Goal: Information Seeking & Learning: Check status

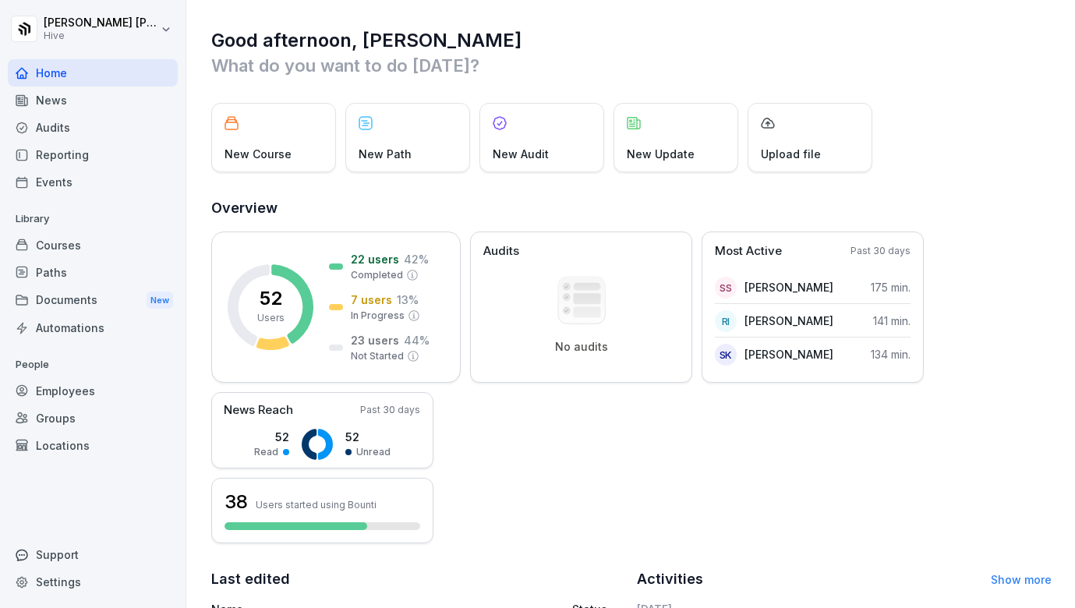
click at [73, 247] on div "Courses" at bounding box center [93, 245] width 170 height 27
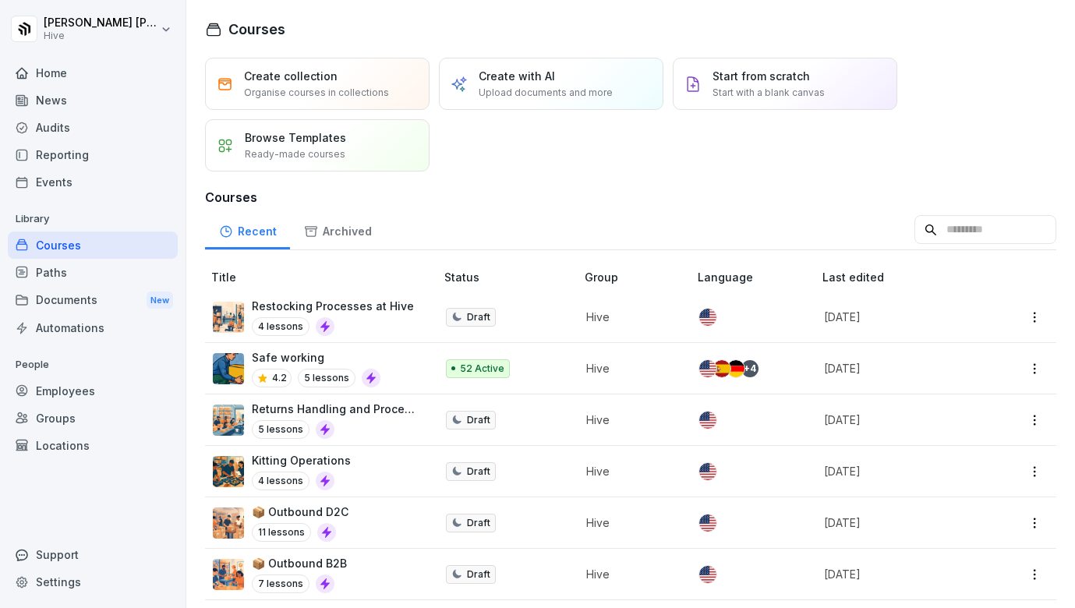
click at [82, 392] on div "Employees" at bounding box center [93, 390] width 170 height 27
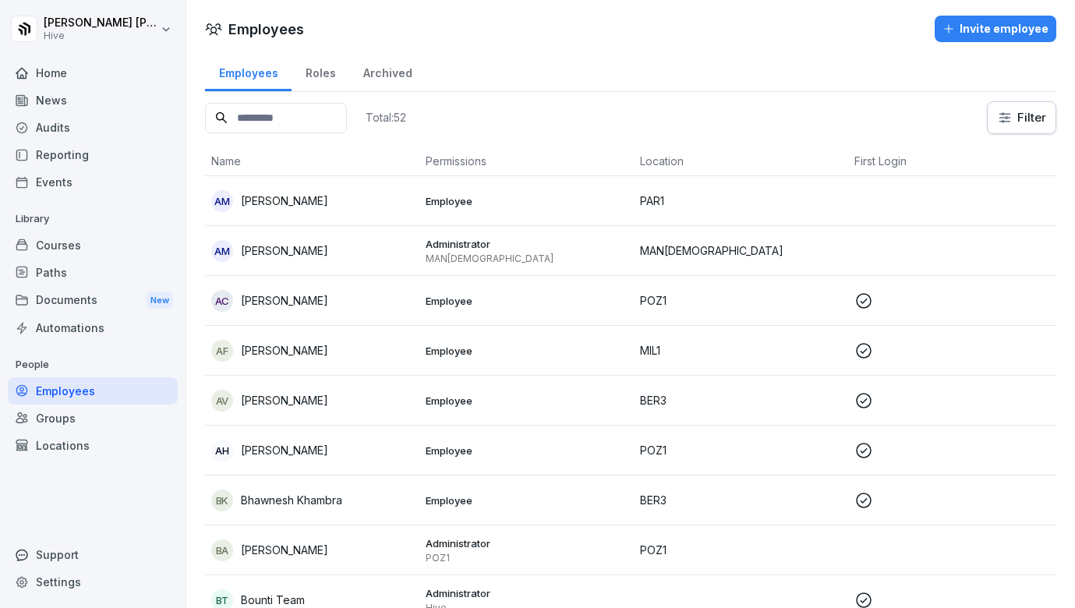
click at [314, 114] on input at bounding box center [276, 118] width 142 height 30
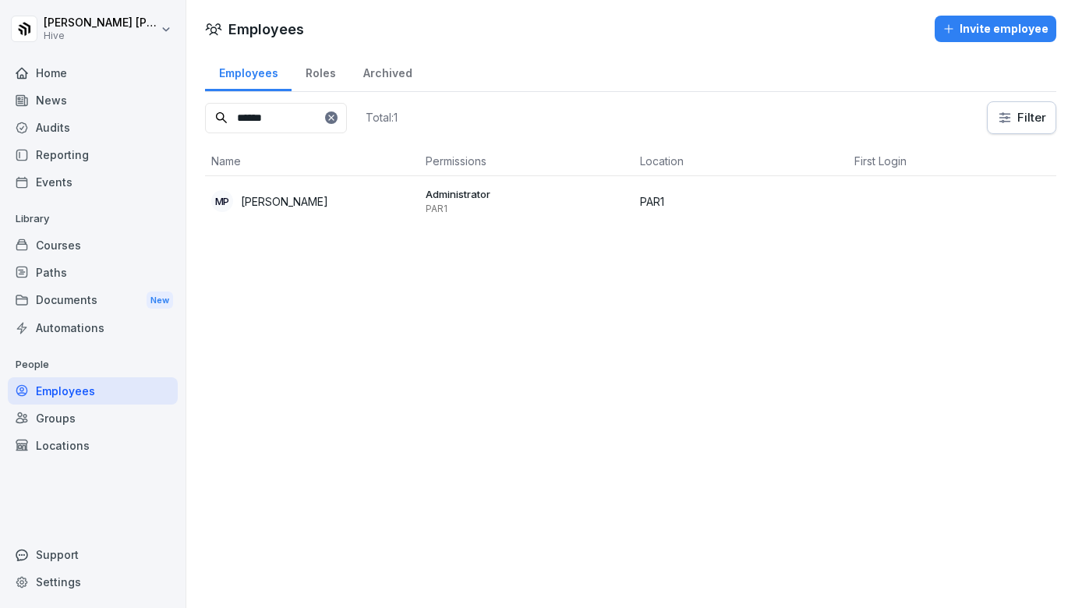
type input "******"
click at [52, 76] on div "Home" at bounding box center [93, 72] width 170 height 27
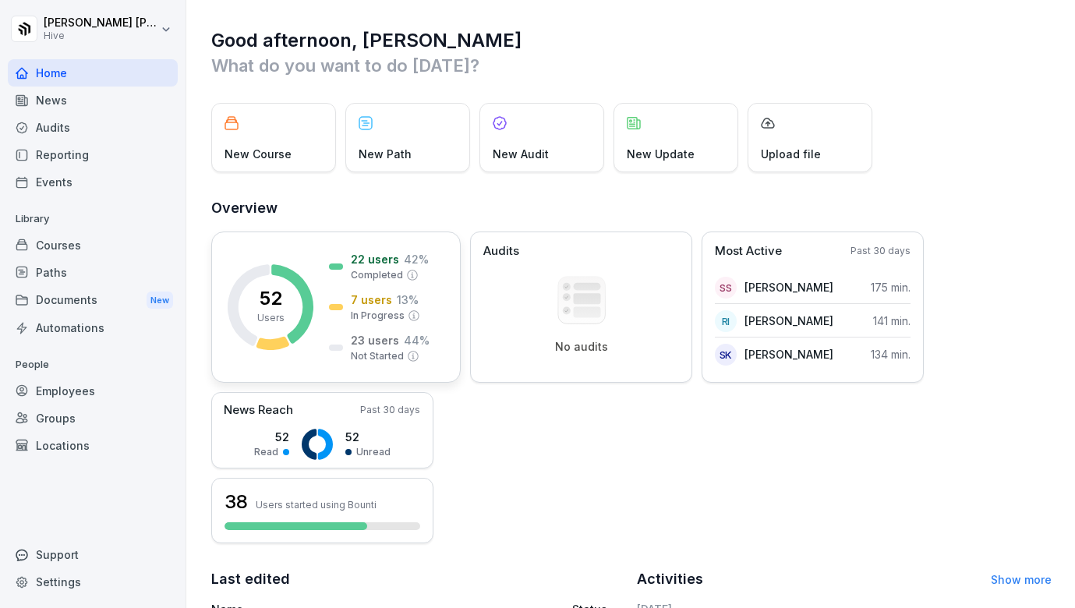
click at [329, 316] on div "7 users 13 % In Progress" at bounding box center [374, 307] width 91 height 31
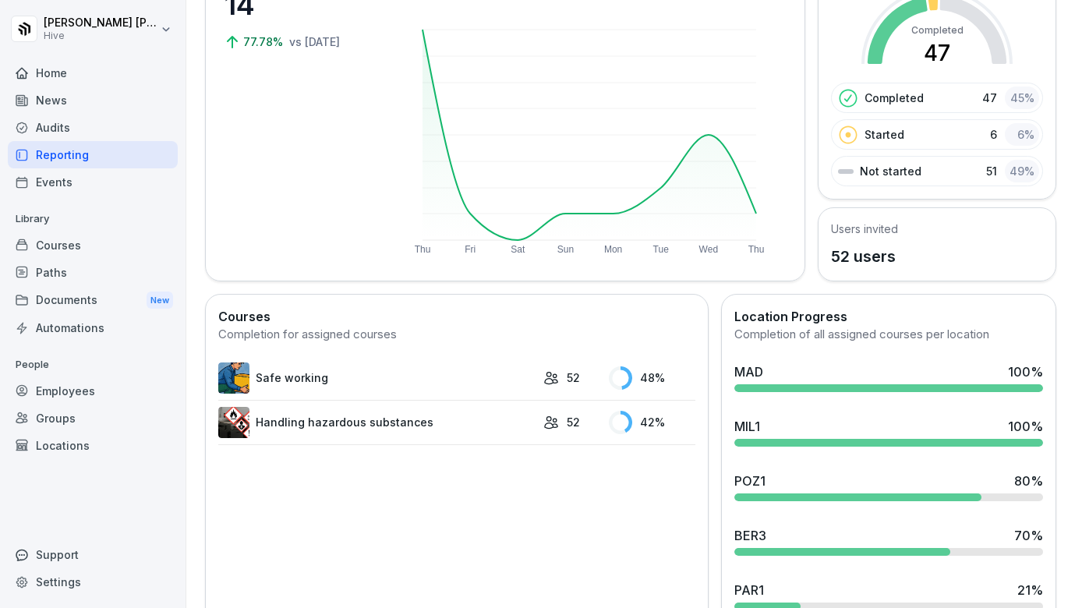
scroll to position [296, 0]
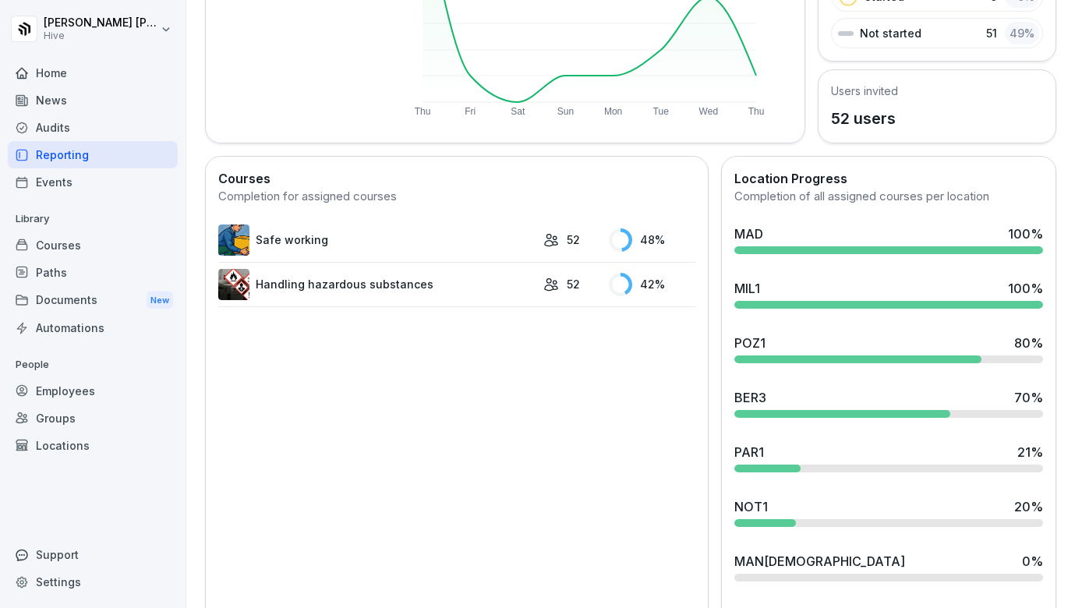
click at [783, 448] on div "PAR1 21 %" at bounding box center [889, 452] width 309 height 19
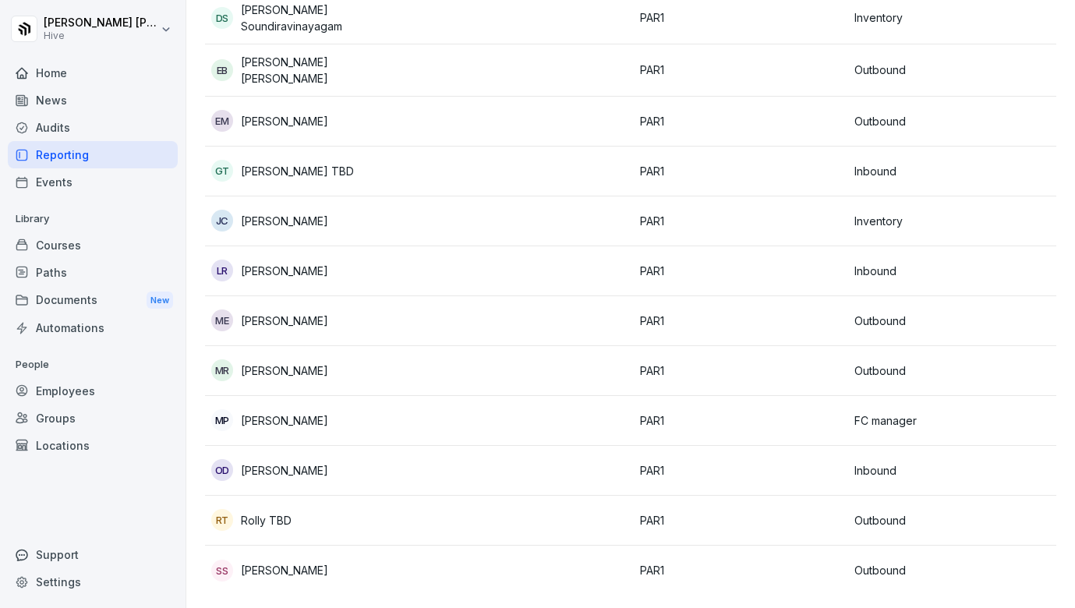
scroll to position [225, 0]
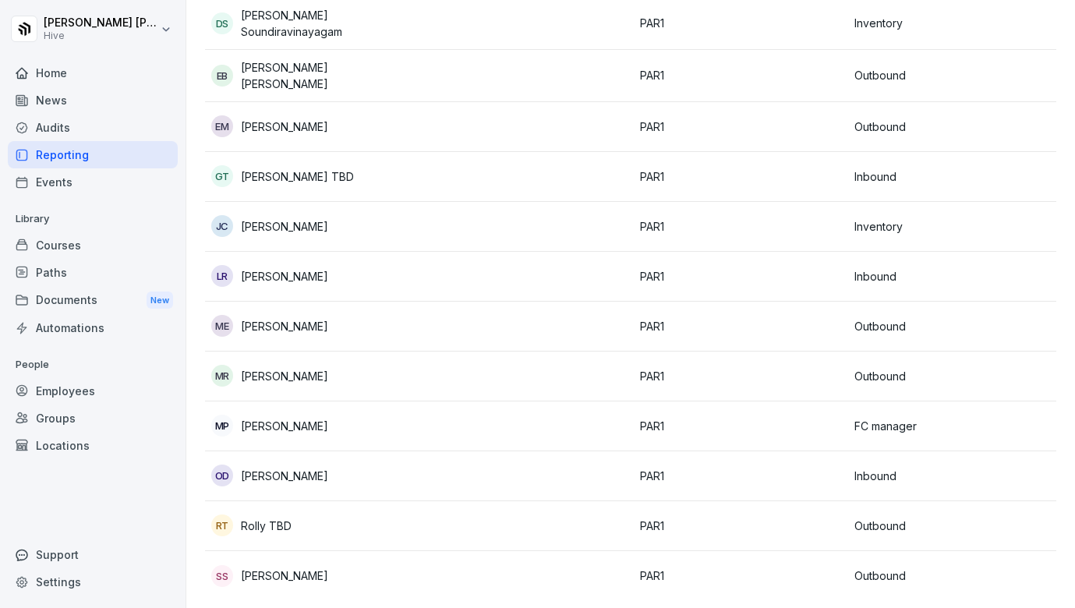
click at [342, 2] on td "[PERSON_NAME] Soundiravinayagam" at bounding box center [312, 24] width 214 height 52
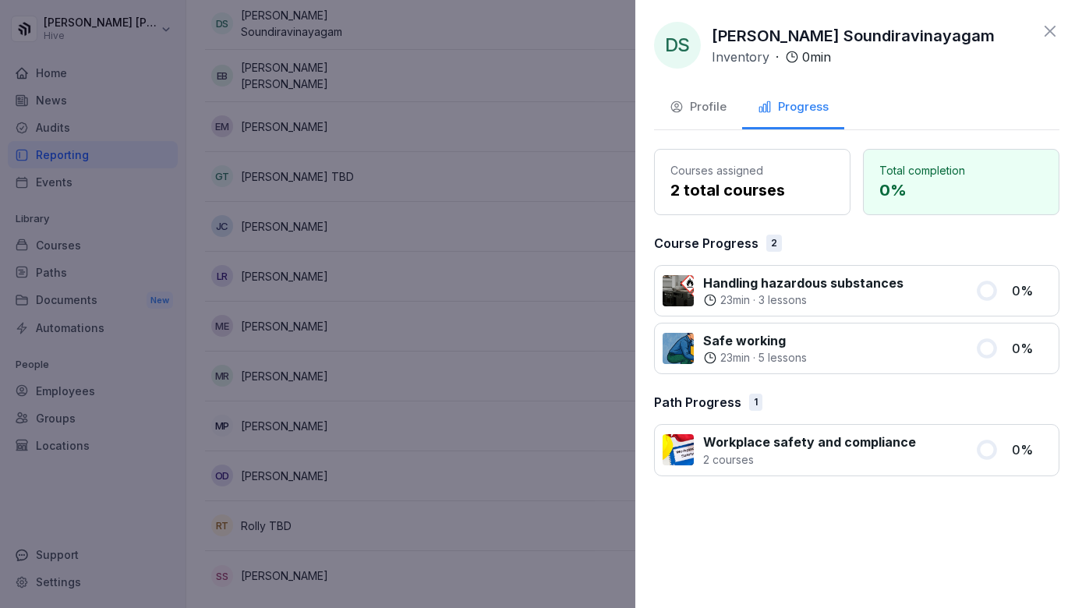
click at [452, 26] on div at bounding box center [537, 304] width 1075 height 608
